Goal: Transaction & Acquisition: Purchase product/service

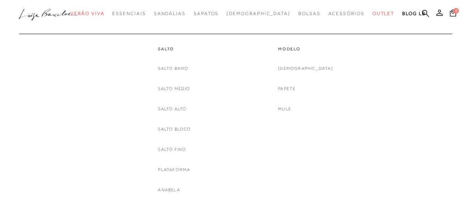
click at [313, 86] on div "[DEMOGRAPHIC_DATA] [GEOGRAPHIC_DATA] [GEOGRAPHIC_DATA]" at bounding box center [305, 88] width 55 height 49
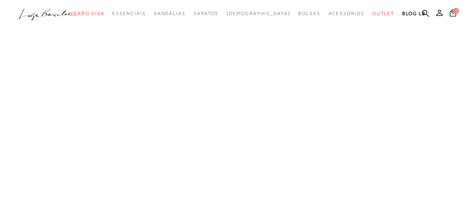
click at [297, 87] on div at bounding box center [238, 110] width 476 height 221
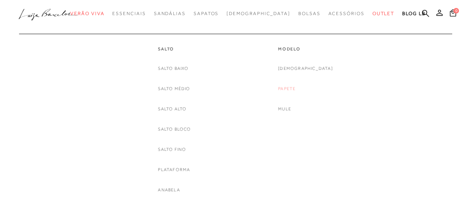
click at [296, 88] on link "Papete" at bounding box center [286, 89] width 17 height 8
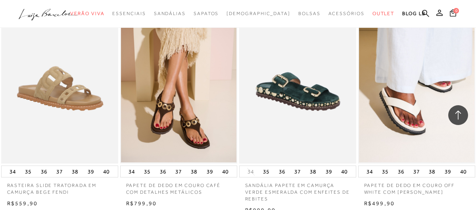
scroll to position [1296, 0]
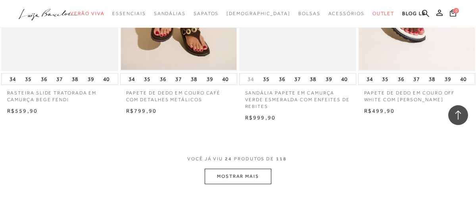
click at [241, 179] on button "MOSTRAR MAIS" at bounding box center [238, 176] width 67 height 15
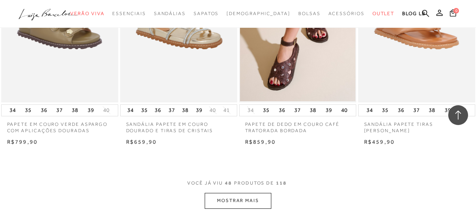
scroll to position [2685, 0]
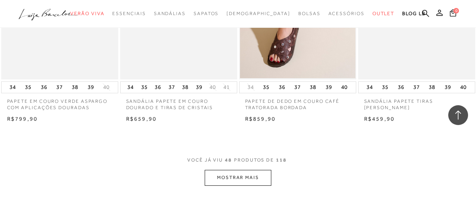
click at [278, 181] on div "VOCÊ JÁ VIU 48 PRODUTOS DE 118 MOSTRAR MAIS" at bounding box center [238, 171] width 476 height 30
click at [260, 177] on button "MOSTRAR MAIS" at bounding box center [238, 177] width 67 height 15
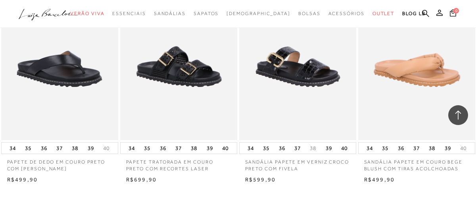
scroll to position [4167, 0]
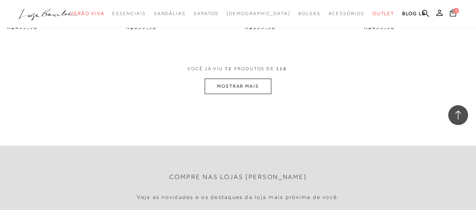
click at [238, 89] on button "MOSTRAR MAIS" at bounding box center [238, 86] width 67 height 15
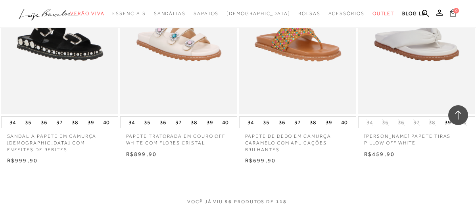
scroll to position [5463, 0]
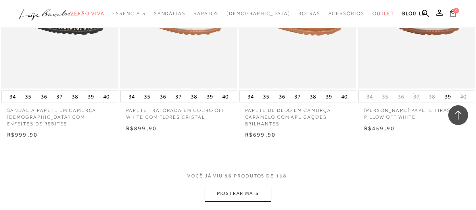
click at [256, 188] on button "MOSTRAR MAIS" at bounding box center [238, 193] width 67 height 15
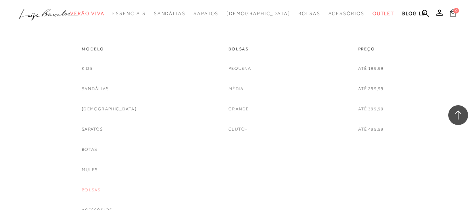
scroll to position [6945, 0]
click at [102, 90] on link "Sandálias" at bounding box center [95, 89] width 27 height 8
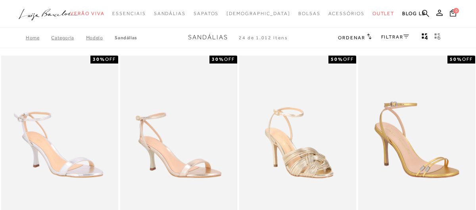
click at [58, 38] on link "Categoria" at bounding box center [68, 38] width 35 height 6
click at [73, 38] on link "Categoria" at bounding box center [68, 38] width 35 height 6
click at [397, 39] on div "FILTRAR" at bounding box center [395, 38] width 28 height 10
click at [402, 34] on link "FILTRAR" at bounding box center [395, 37] width 28 height 6
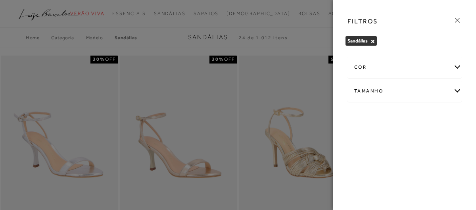
click at [455, 24] on icon at bounding box center [457, 20] width 9 height 9
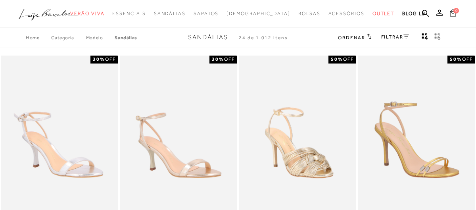
click at [345, 38] on span "Ordenar" at bounding box center [351, 38] width 27 height 6
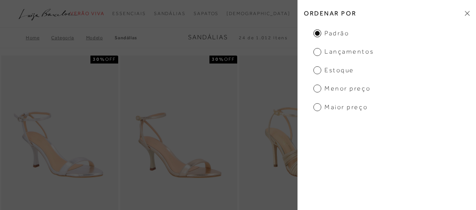
click at [462, 14] on h2 "Ordenar por" at bounding box center [387, 13] width 179 height 19
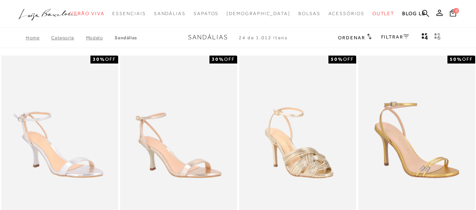
click at [439, 35] on icon "gridText6Desc" at bounding box center [439, 37] width 3 height 4
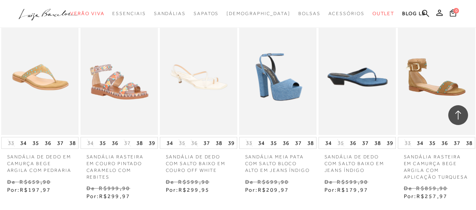
scroll to position [1481, 0]
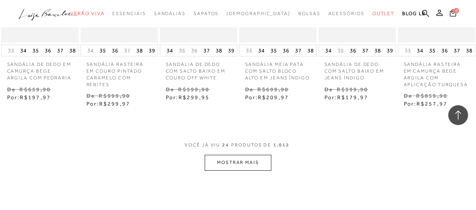
click at [253, 155] on button "MOSTRAR MAIS" at bounding box center [238, 162] width 67 height 15
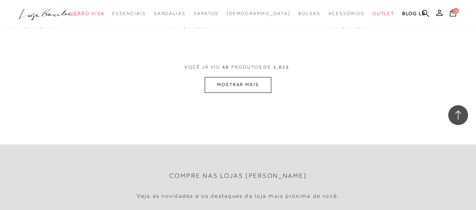
scroll to position [2315, 0]
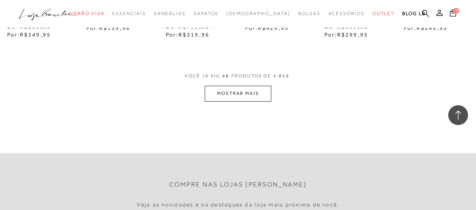
click at [211, 86] on button "MOSTRAR MAIS" at bounding box center [238, 93] width 67 height 15
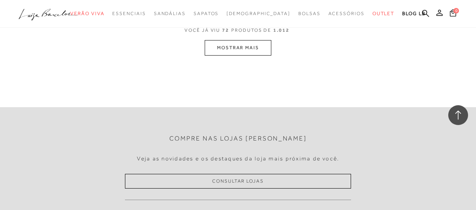
scroll to position [3148, 0]
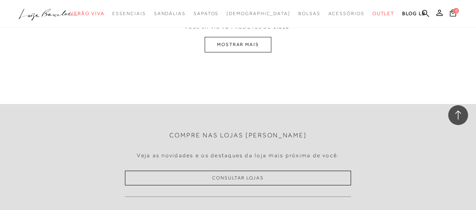
click at [235, 37] on button "MOSTRAR MAIS" at bounding box center [238, 44] width 67 height 15
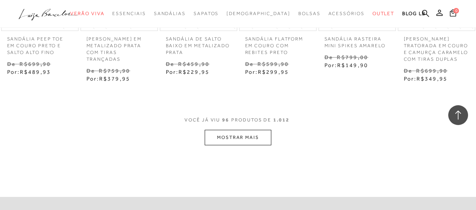
click at [256, 130] on button "MOSTRAR MAIS" at bounding box center [238, 137] width 67 height 15
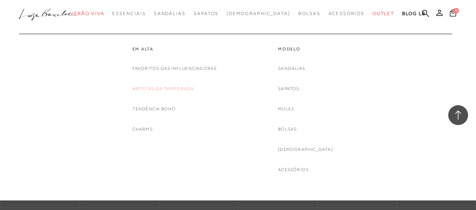
click at [163, 91] on link "Apostas da Temporada" at bounding box center [164, 89] width 62 height 8
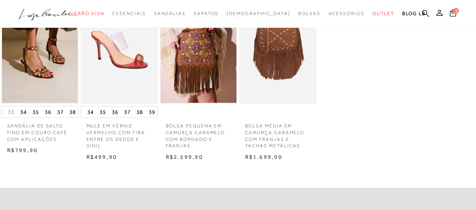
scroll to position [463, 0]
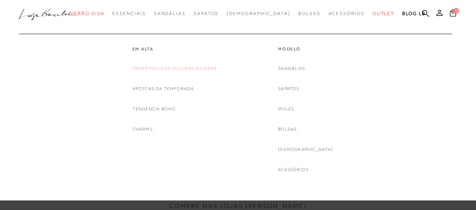
click at [158, 69] on link "Favoritos das Influenciadoras" at bounding box center [175, 68] width 85 height 8
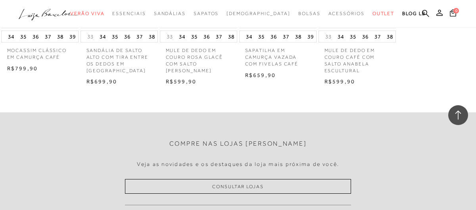
scroll to position [556, 0]
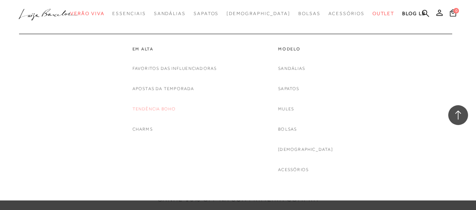
click at [146, 109] on link "Tendência Boho" at bounding box center [155, 109] width 44 height 8
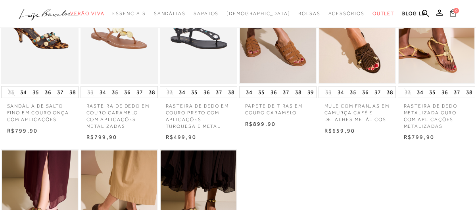
scroll to position [556, 0]
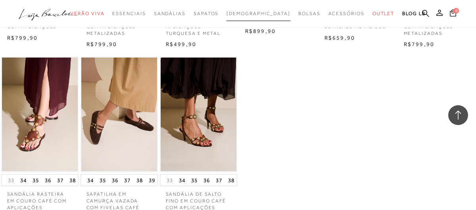
click at [260, 12] on span "[DEMOGRAPHIC_DATA]" at bounding box center [259, 14] width 64 height 6
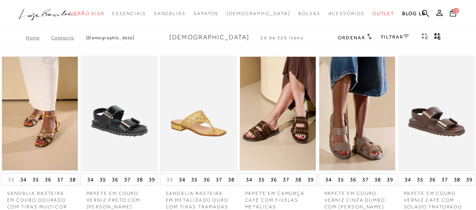
click at [396, 41] on div "FILTRAR" at bounding box center [395, 38] width 28 height 10
click at [396, 37] on link "FILTRAR" at bounding box center [395, 37] width 28 height 6
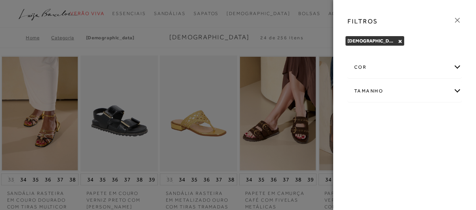
click at [325, 52] on div at bounding box center [238, 105] width 476 height 210
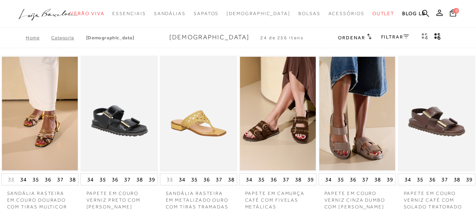
click at [362, 38] on span "Ordenar" at bounding box center [351, 38] width 27 height 6
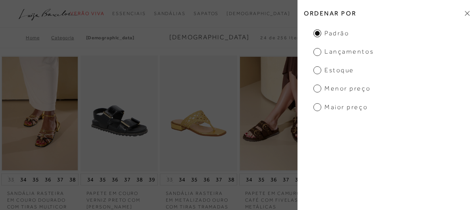
click at [337, 90] on span "Menor preço" at bounding box center [341, 88] width 57 height 9
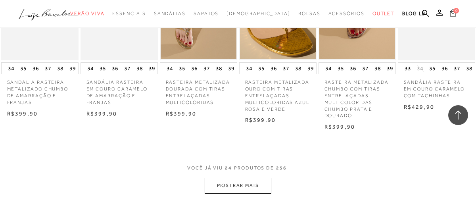
scroll to position [648, 0]
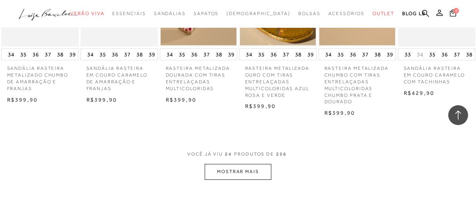
click at [252, 175] on button "MOSTRAR MAIS" at bounding box center [238, 171] width 67 height 15
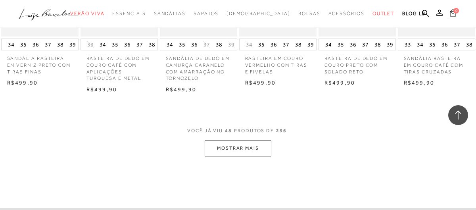
scroll to position [1389, 0]
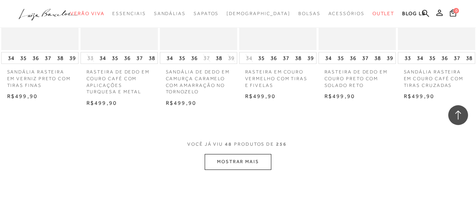
click at [244, 161] on button "MOSTRAR MAIS" at bounding box center [238, 161] width 67 height 15
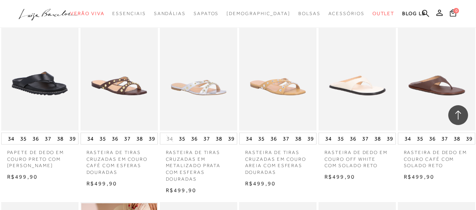
scroll to position [2037, 0]
